Goal: Information Seeking & Learning: Learn about a topic

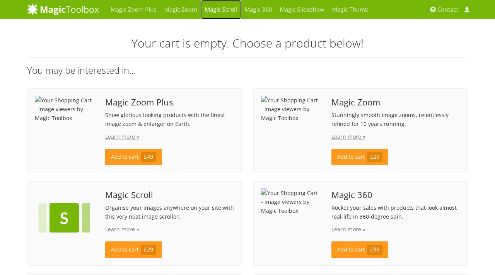
click at [223, 7] on link "Magic Scroll" at bounding box center [221, 9] width 40 height 19
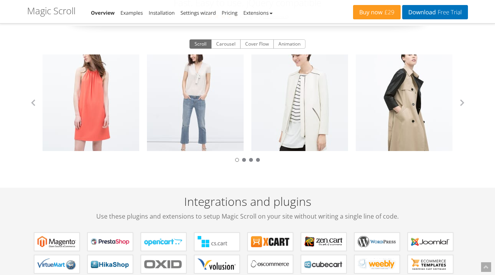
click at [463, 108] on div "Zara Collection Zara Collection Zara Collection Zara Collection Zara Collection…" at bounding box center [247, 103] width 441 height 97
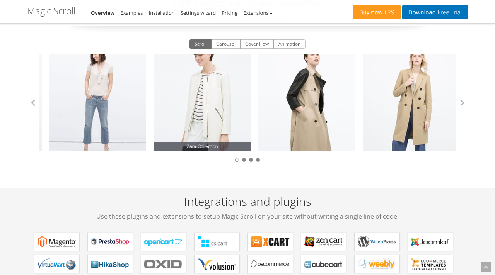
drag, startPoint x: 337, startPoint y: 109, endPoint x: 192, endPoint y: 116, distance: 145.1
click at [193, 116] on link "Zara Collection" at bounding box center [202, 103] width 97 height 97
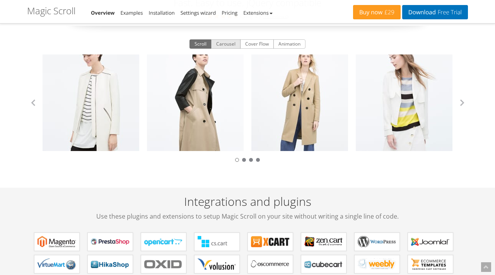
click at [227, 41] on button "Carousel" at bounding box center [225, 43] width 29 height 9
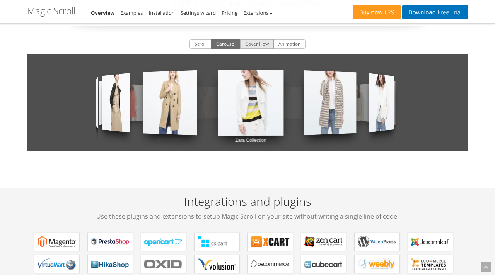
click at [256, 43] on button "Cover Flow" at bounding box center [257, 43] width 34 height 9
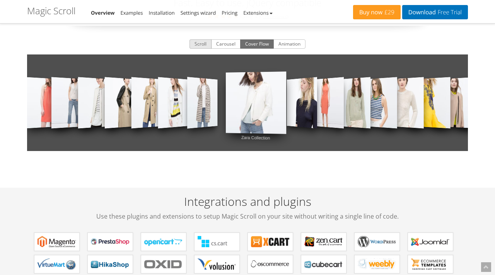
click at [203, 46] on button "Scroll" at bounding box center [200, 43] width 22 height 9
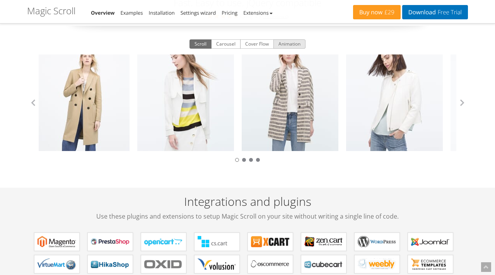
click at [297, 47] on button "Animation" at bounding box center [289, 43] width 32 height 9
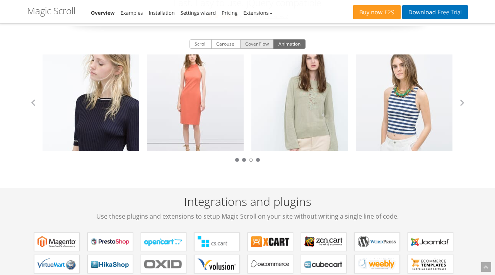
click at [251, 48] on button "Cover Flow" at bounding box center [257, 43] width 34 height 9
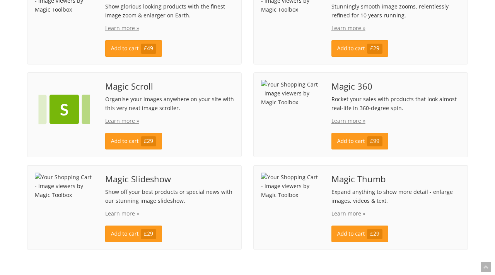
scroll to position [115, 0]
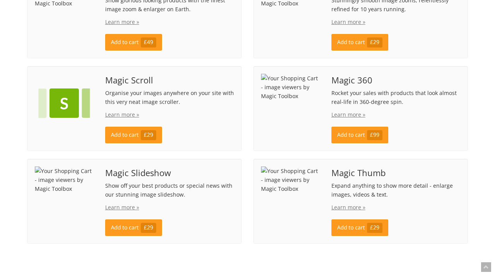
click at [301, 100] on img at bounding box center [290, 87] width 59 height 27
click at [292, 100] on img at bounding box center [290, 87] width 59 height 27
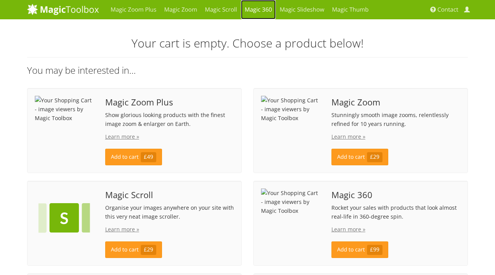
click at [262, 11] on link "Magic 360" at bounding box center [258, 9] width 35 height 19
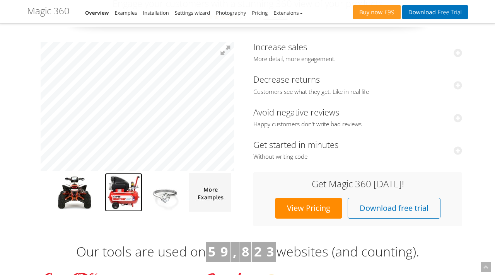
click at [128, 196] on img at bounding box center [123, 192] width 37 height 39
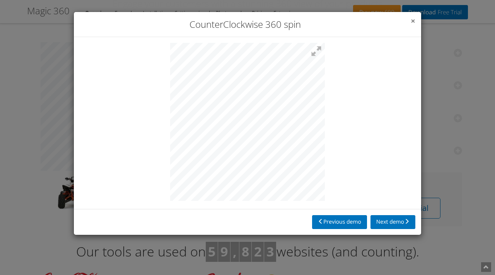
click at [411, 19] on span "×" at bounding box center [412, 20] width 5 height 11
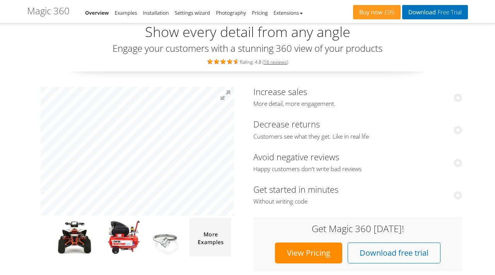
scroll to position [11, 0]
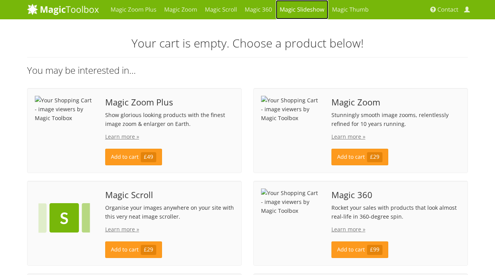
click at [299, 7] on link "Magic Slideshow" at bounding box center [302, 9] width 52 height 19
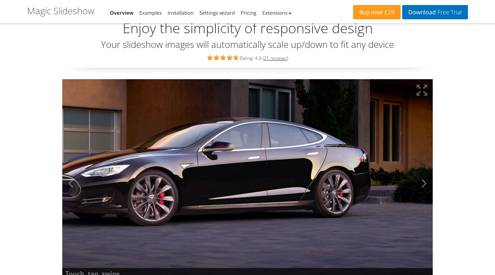
scroll to position [30, 0]
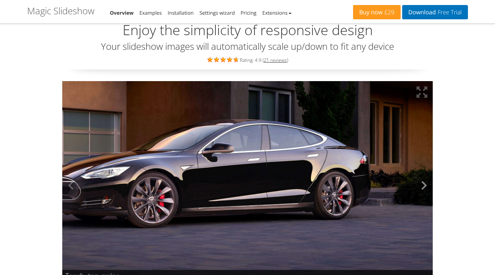
click at [422, 183] on button at bounding box center [420, 185] width 23 height 208
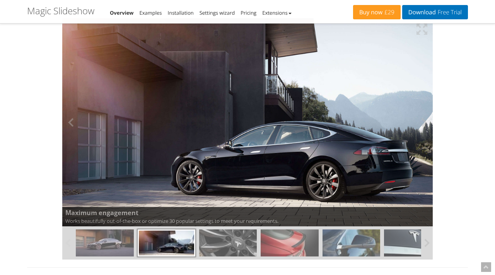
scroll to position [0, 0]
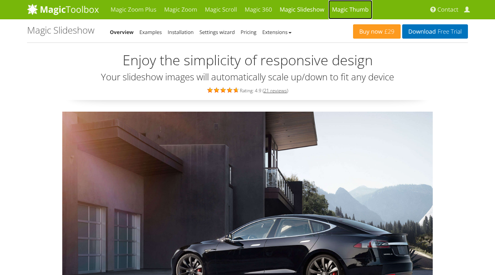
click at [337, 9] on link "Magic Thumb" at bounding box center [350, 9] width 44 height 19
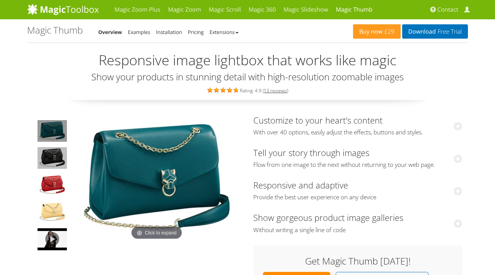
click at [52, 163] on img at bounding box center [51, 158] width 29 height 22
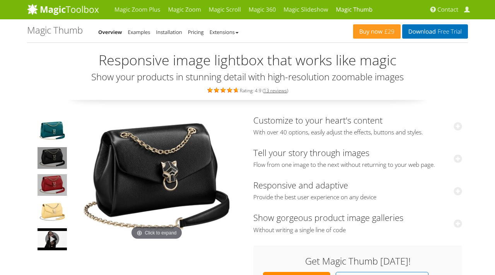
click at [54, 179] on img at bounding box center [51, 185] width 29 height 22
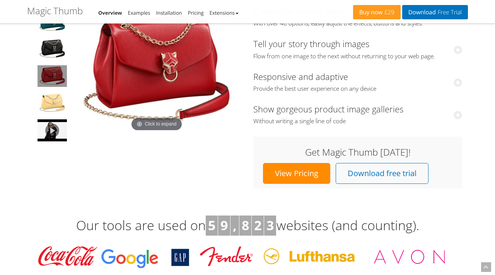
scroll to position [27, 0]
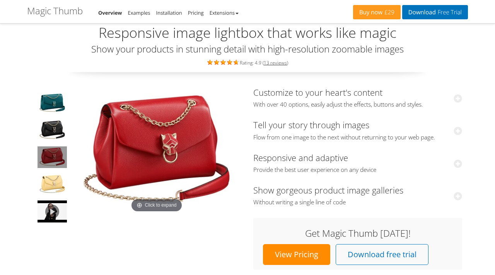
click at [155, 147] on img at bounding box center [157, 151] width 170 height 127
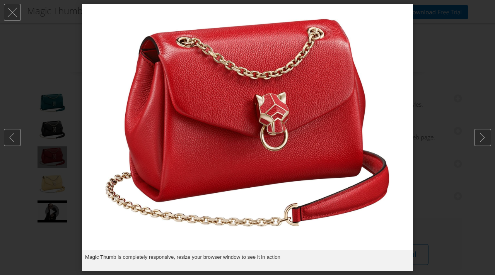
click at [155, 147] on img at bounding box center [247, 127] width 331 height 247
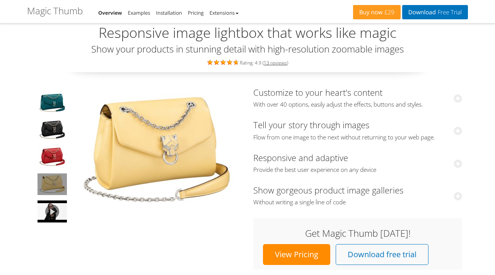
click at [54, 187] on img at bounding box center [51, 185] width 29 height 22
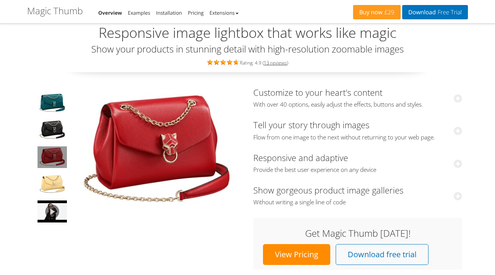
click at [55, 167] on img at bounding box center [51, 157] width 29 height 22
